Goal: Navigation & Orientation: Find specific page/section

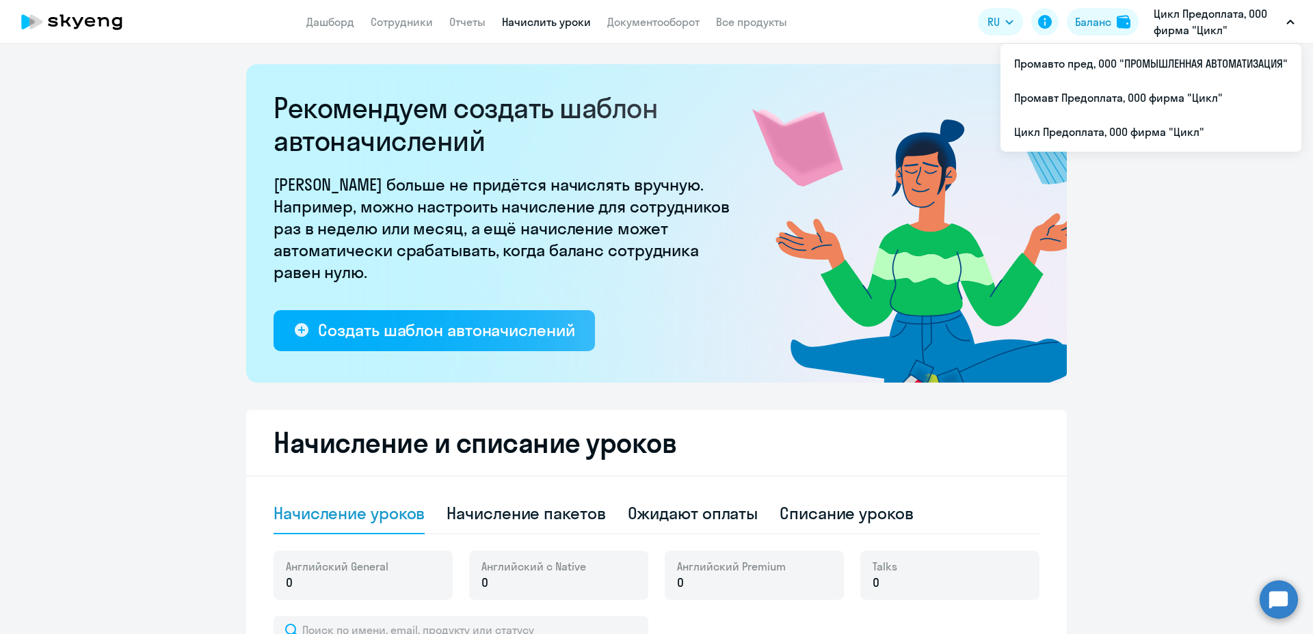
select select "10"
drag, startPoint x: 0, startPoint y: 0, endPoint x: 1074, endPoint y: 129, distance: 1081.8
click at [1074, 129] on li "Цикл Предоплата, ООО фирма "Цикл"" at bounding box center [1150, 132] width 301 height 34
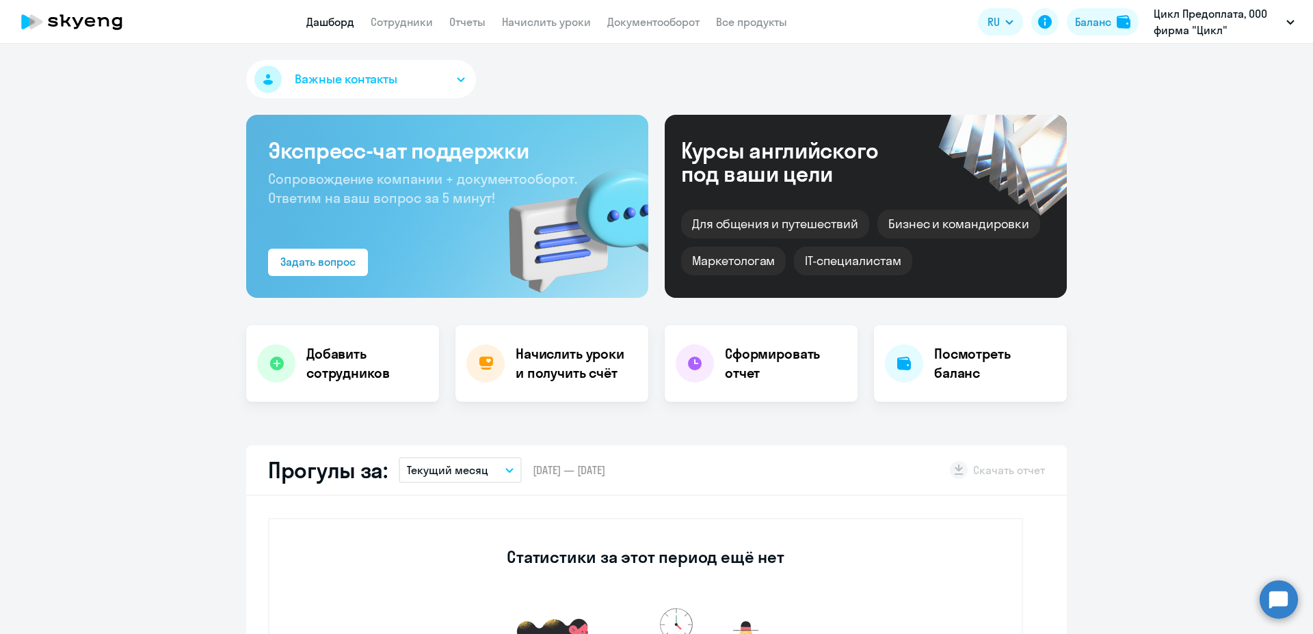
select select "30"
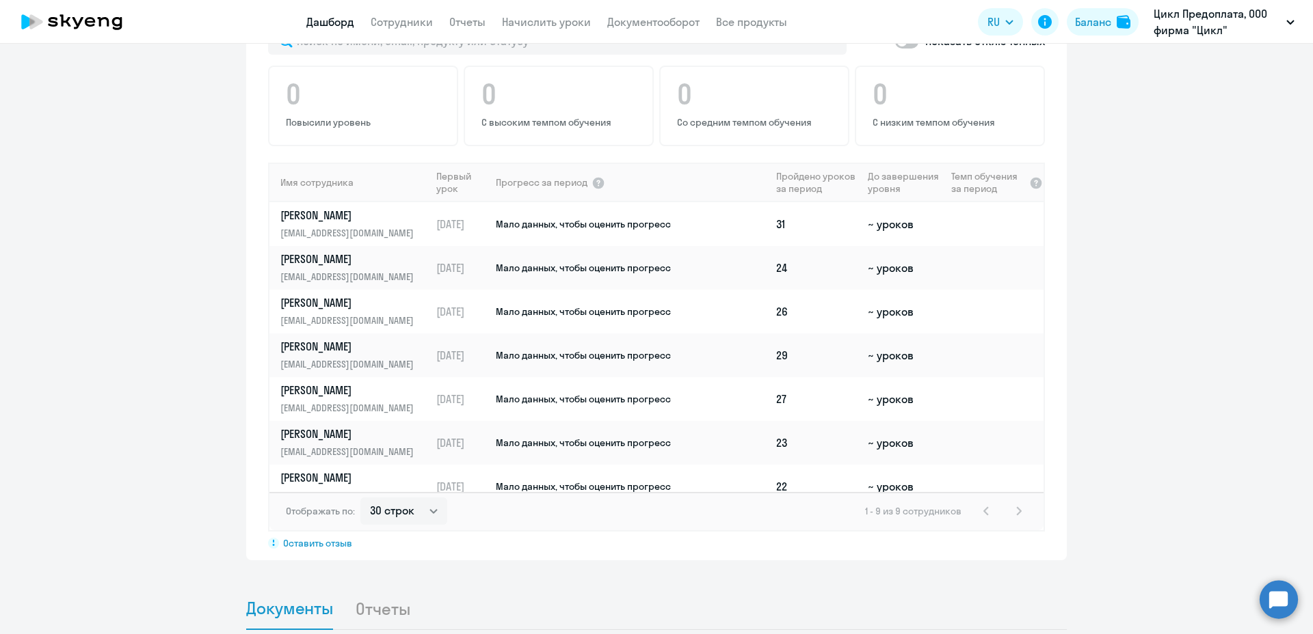
scroll to position [889, 0]
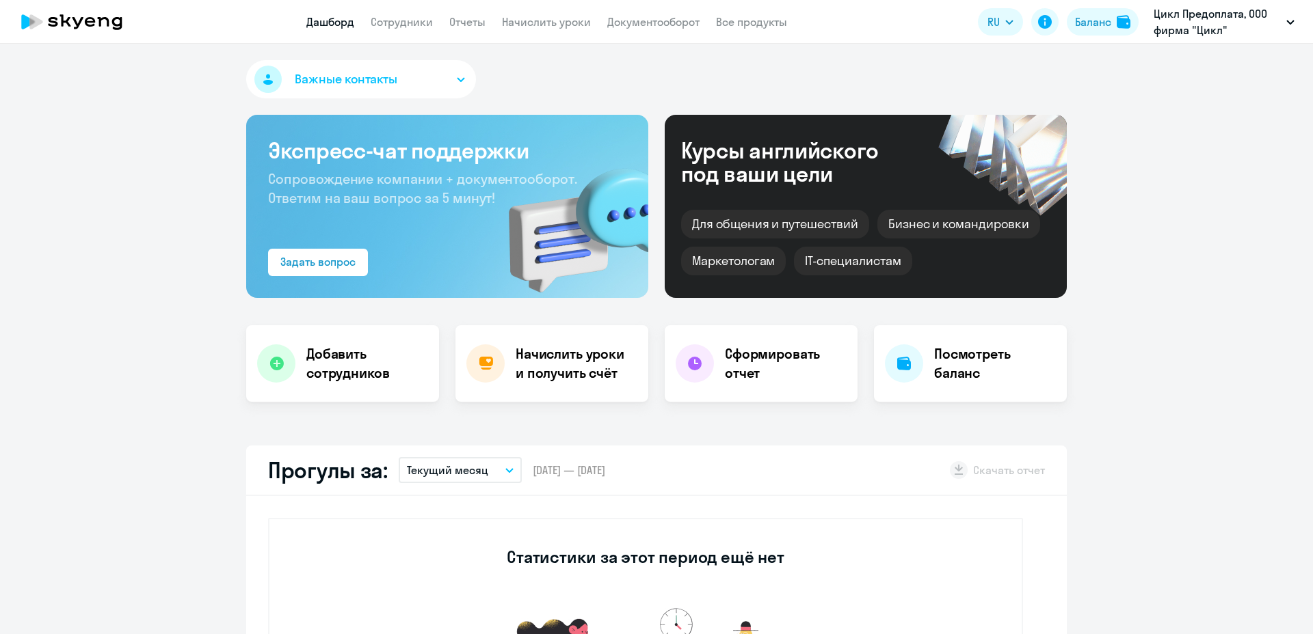
select select "30"
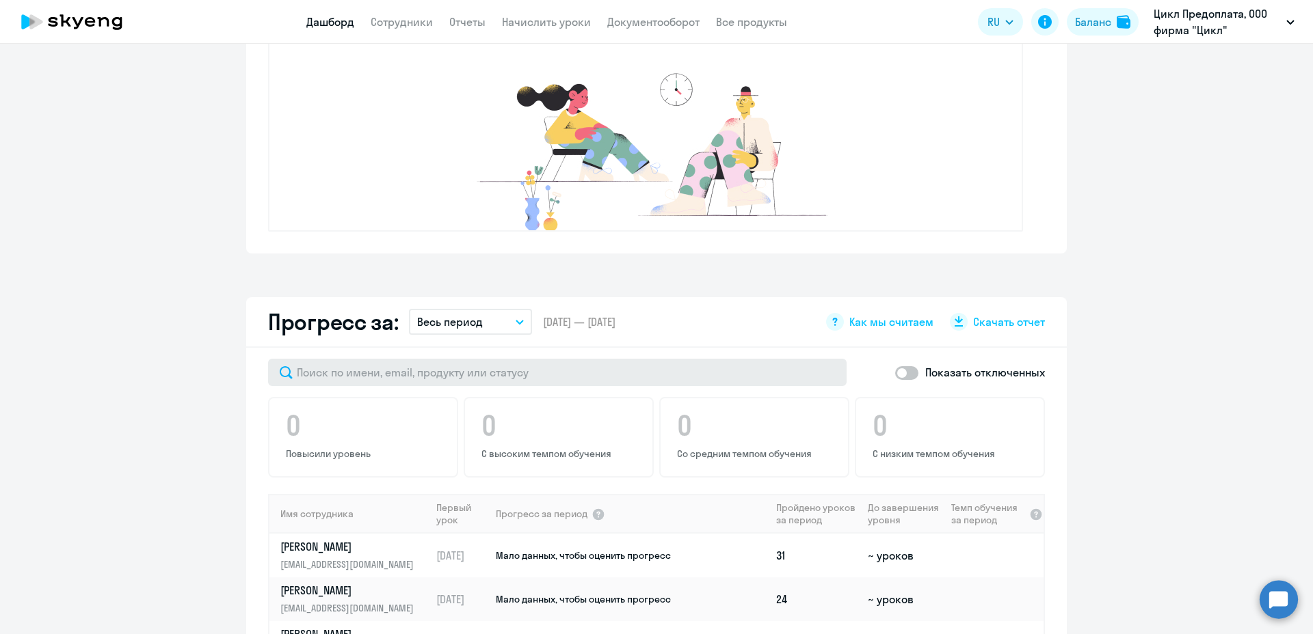
scroll to position [547, 0]
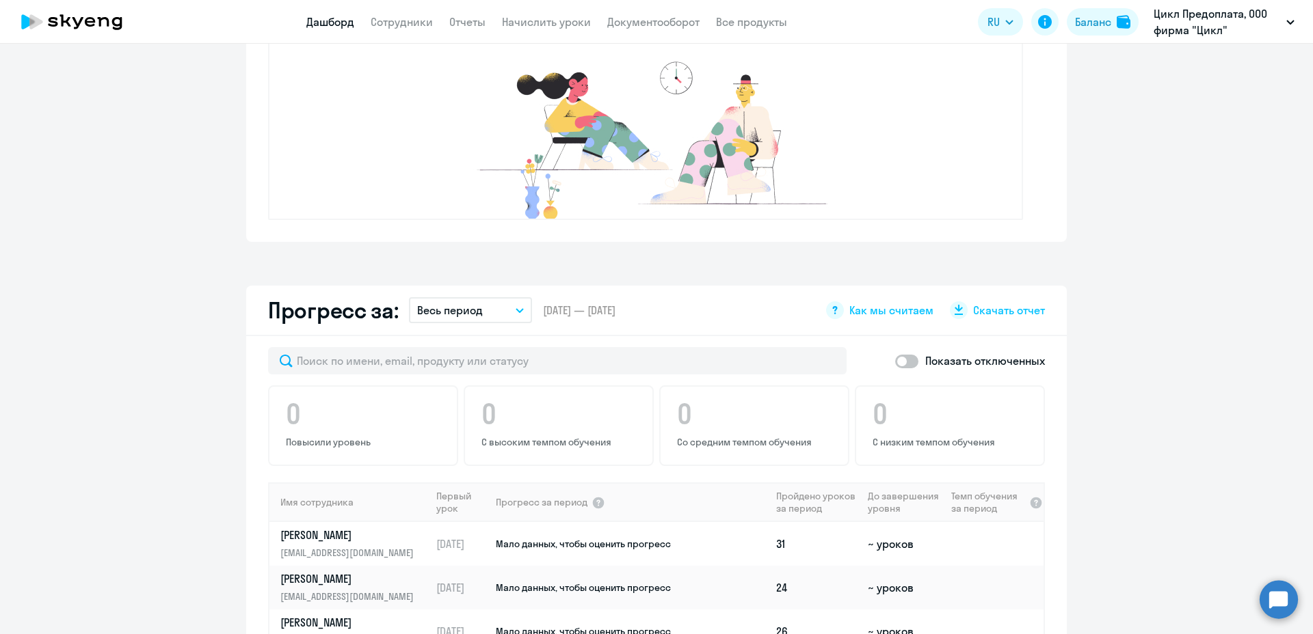
click at [517, 312] on icon "button" at bounding box center [519, 310] width 8 height 5
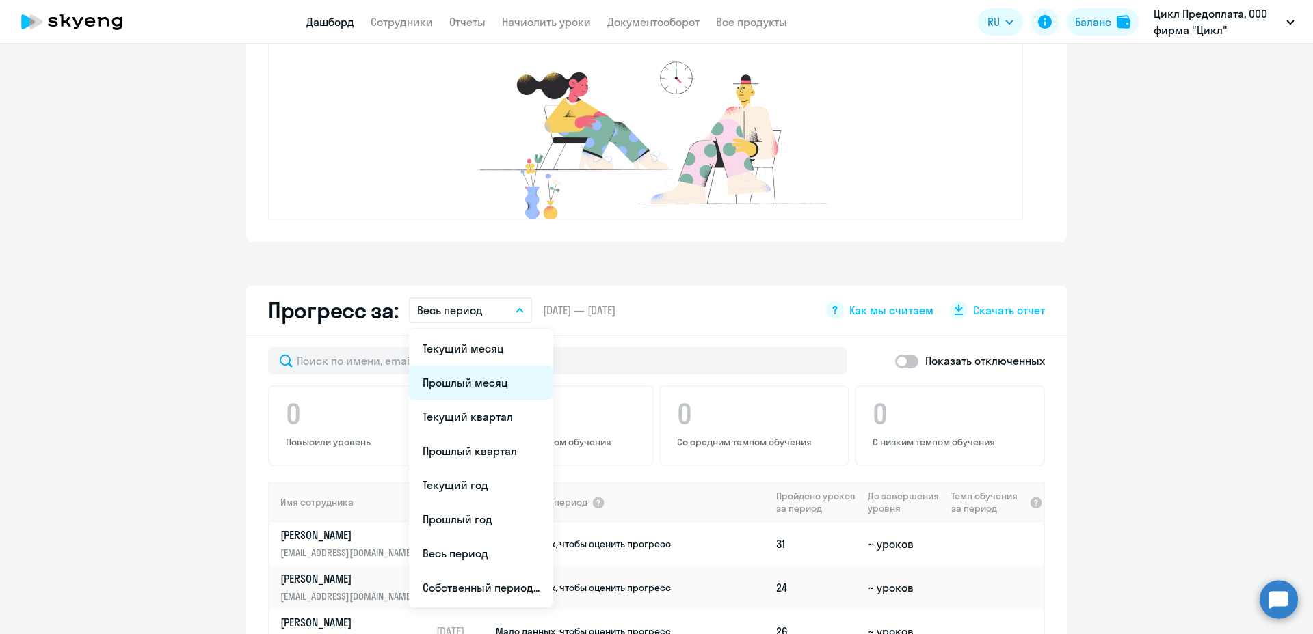
click at [483, 381] on li "Прошлый месяц" at bounding box center [481, 383] width 144 height 34
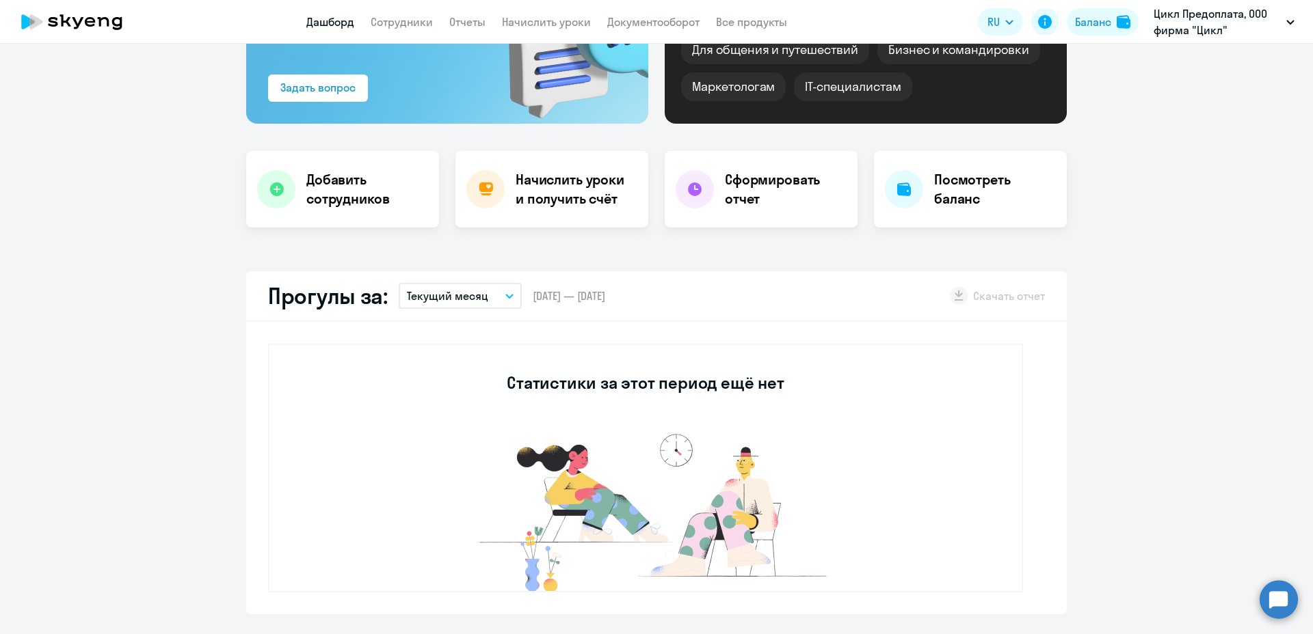
scroll to position [395, 0]
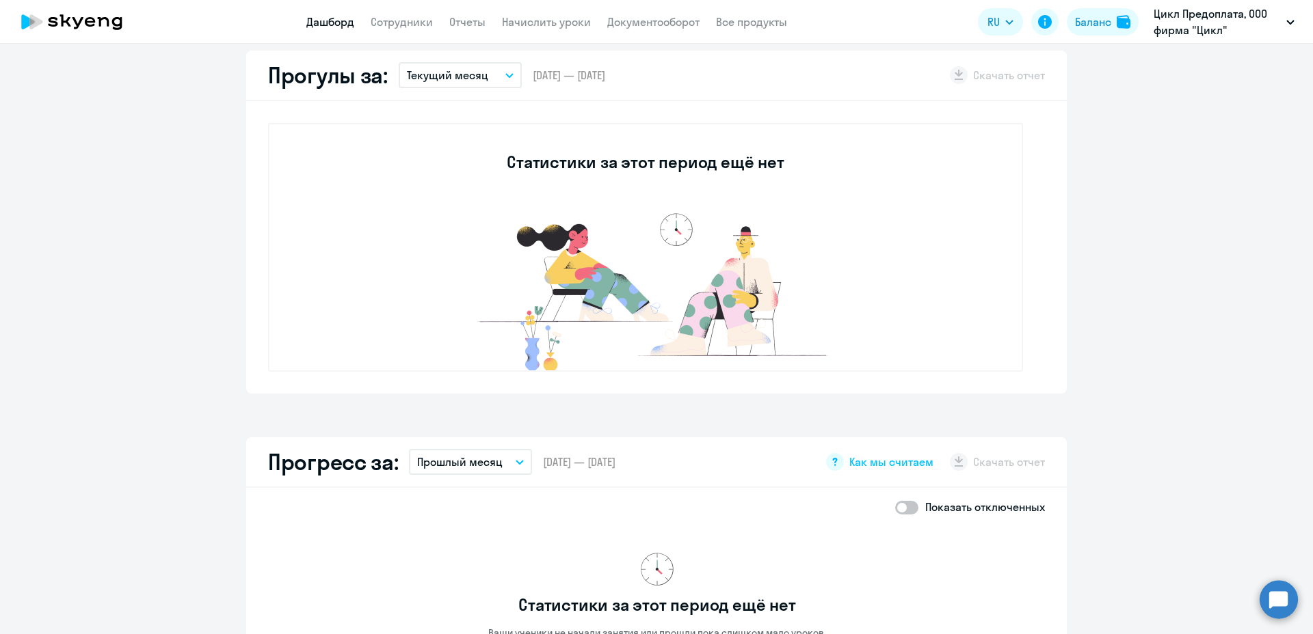
click at [501, 70] on button "Текущий месяц" at bounding box center [460, 75] width 123 height 26
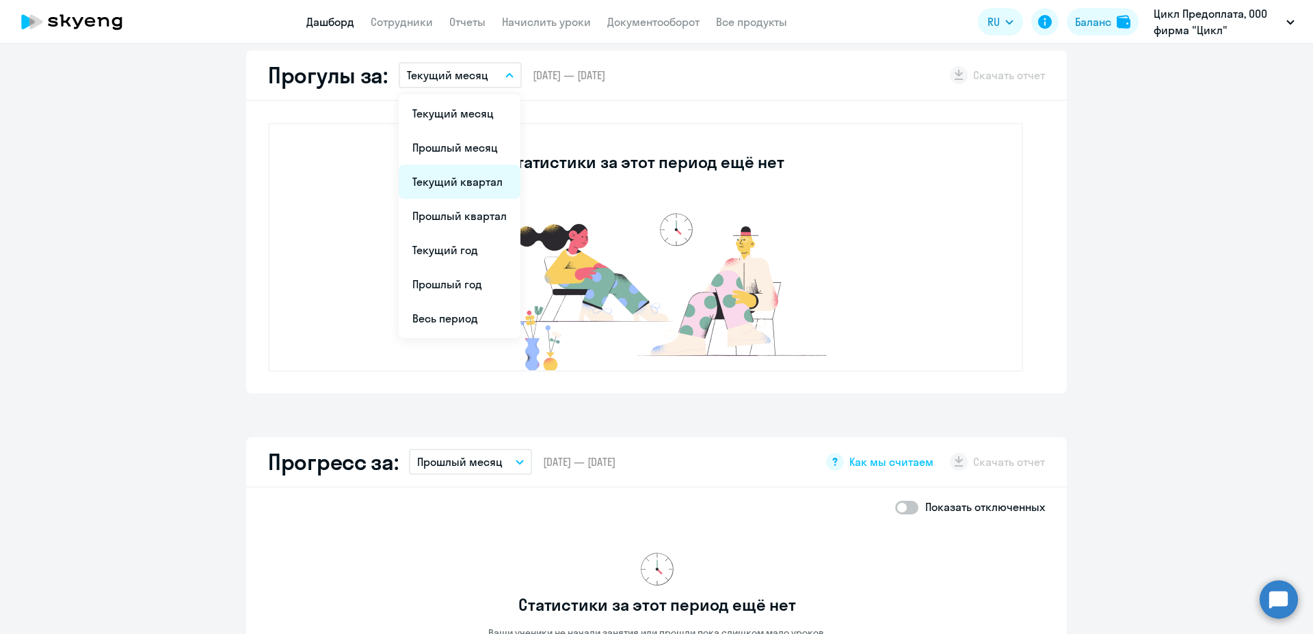
click at [464, 184] on li "Текущий квартал" at bounding box center [460, 182] width 122 height 34
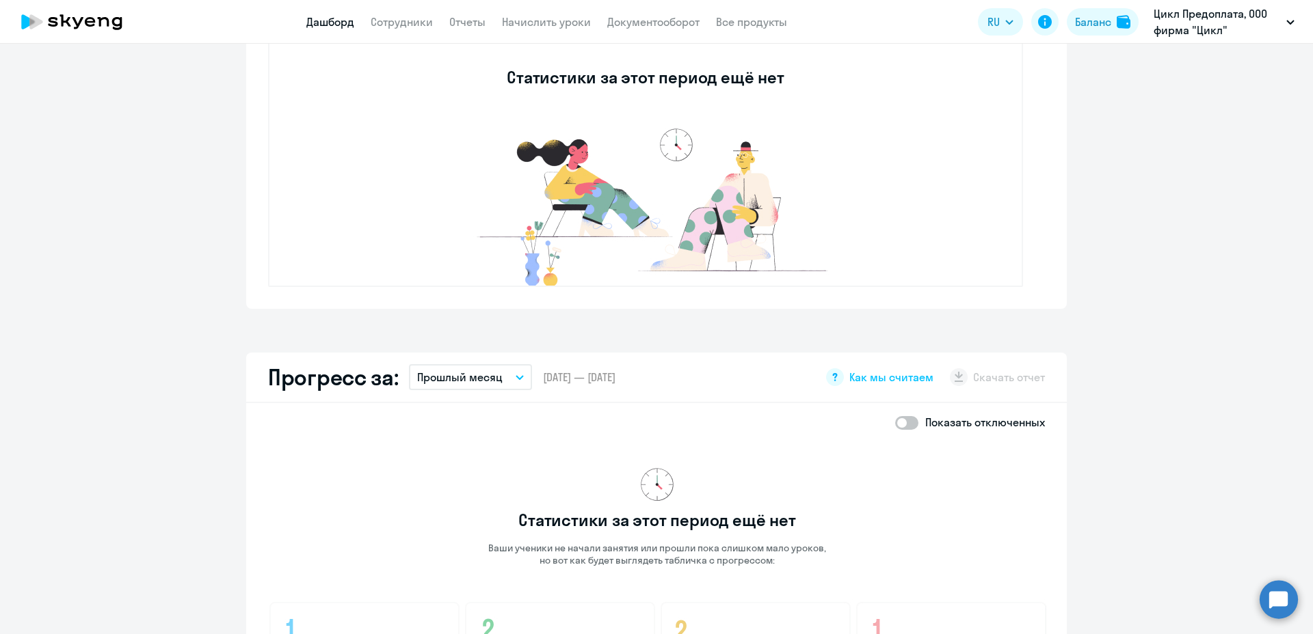
scroll to position [479, 0]
click at [399, 24] on link "Сотрудники" at bounding box center [402, 22] width 62 height 14
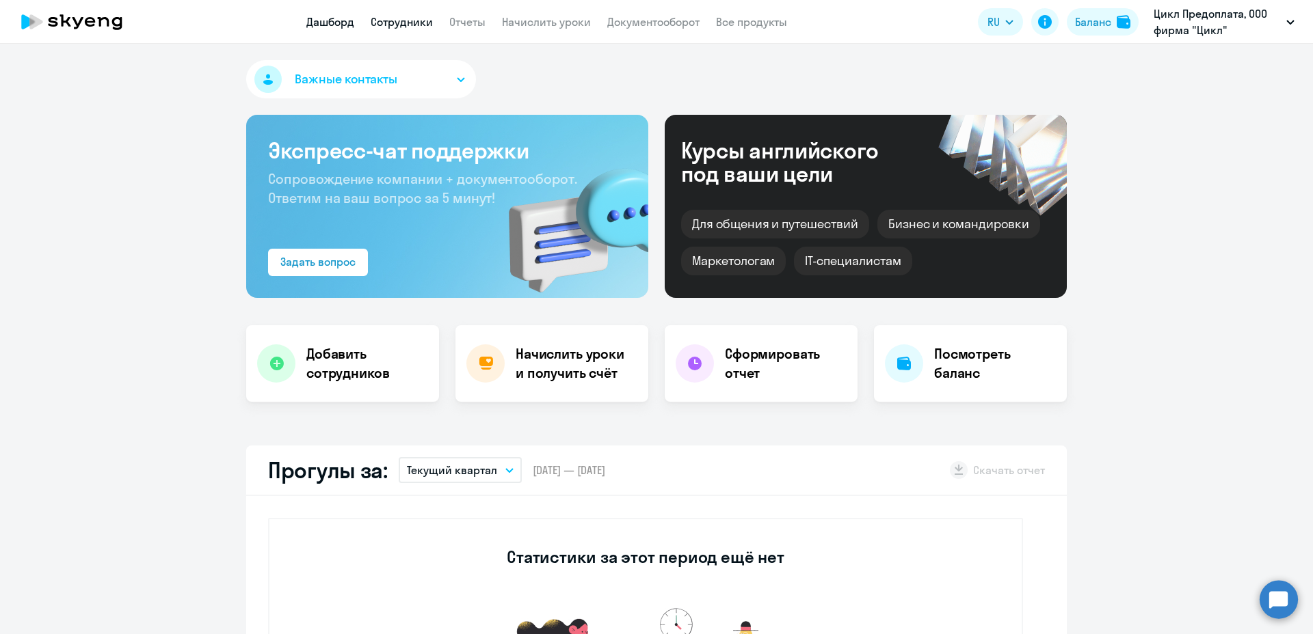
select select "30"
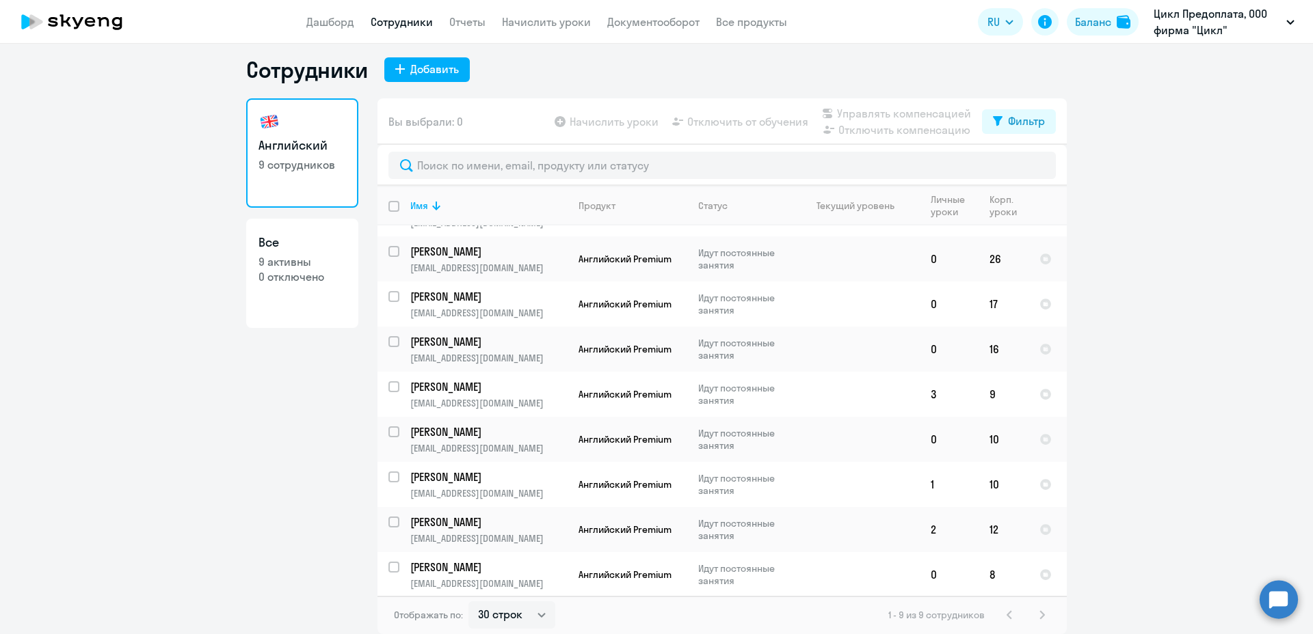
scroll to position [36, 0]
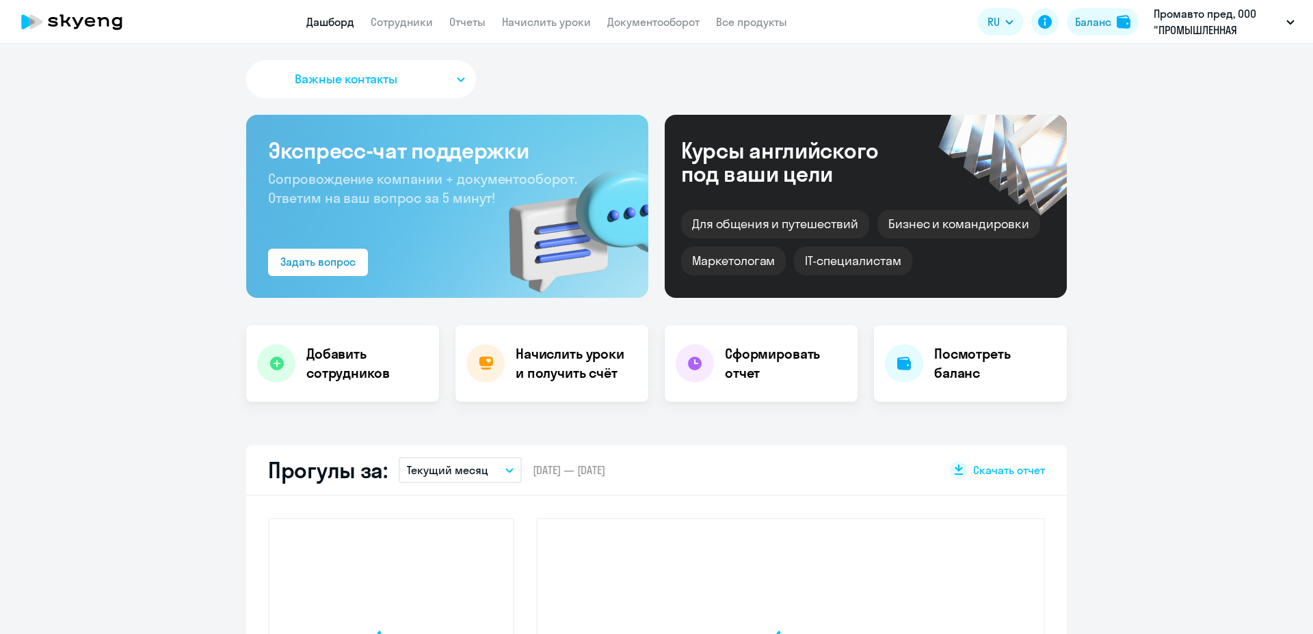
select select "30"
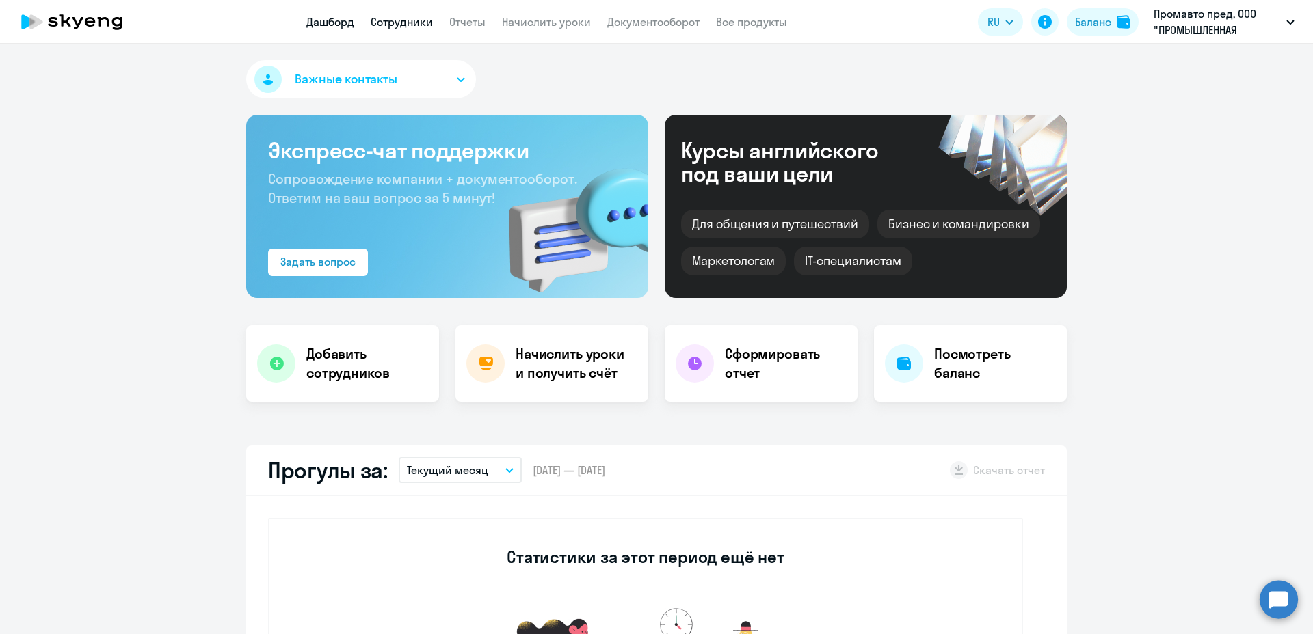
click at [386, 24] on link "Сотрудники" at bounding box center [402, 22] width 62 height 14
select select "30"
